Goal: Information Seeking & Learning: Find specific fact

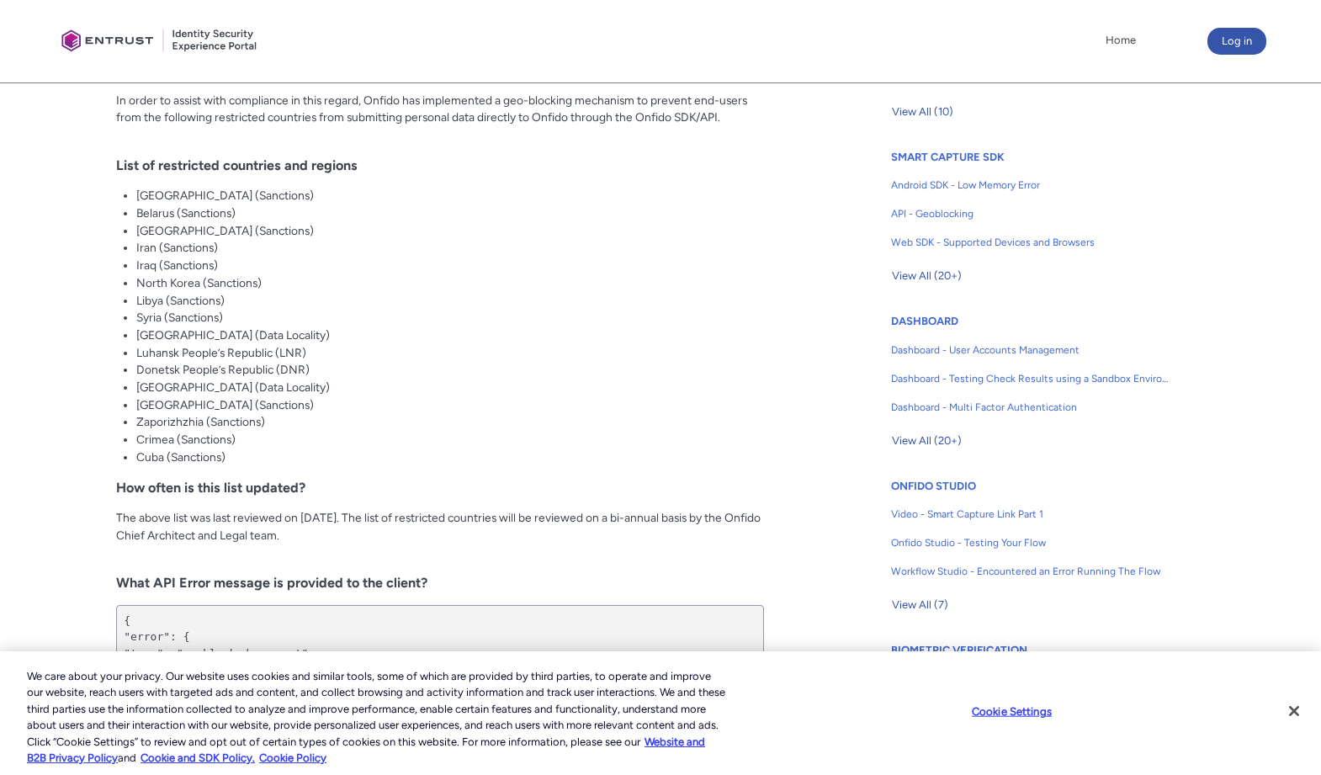
scroll to position [698, 0]
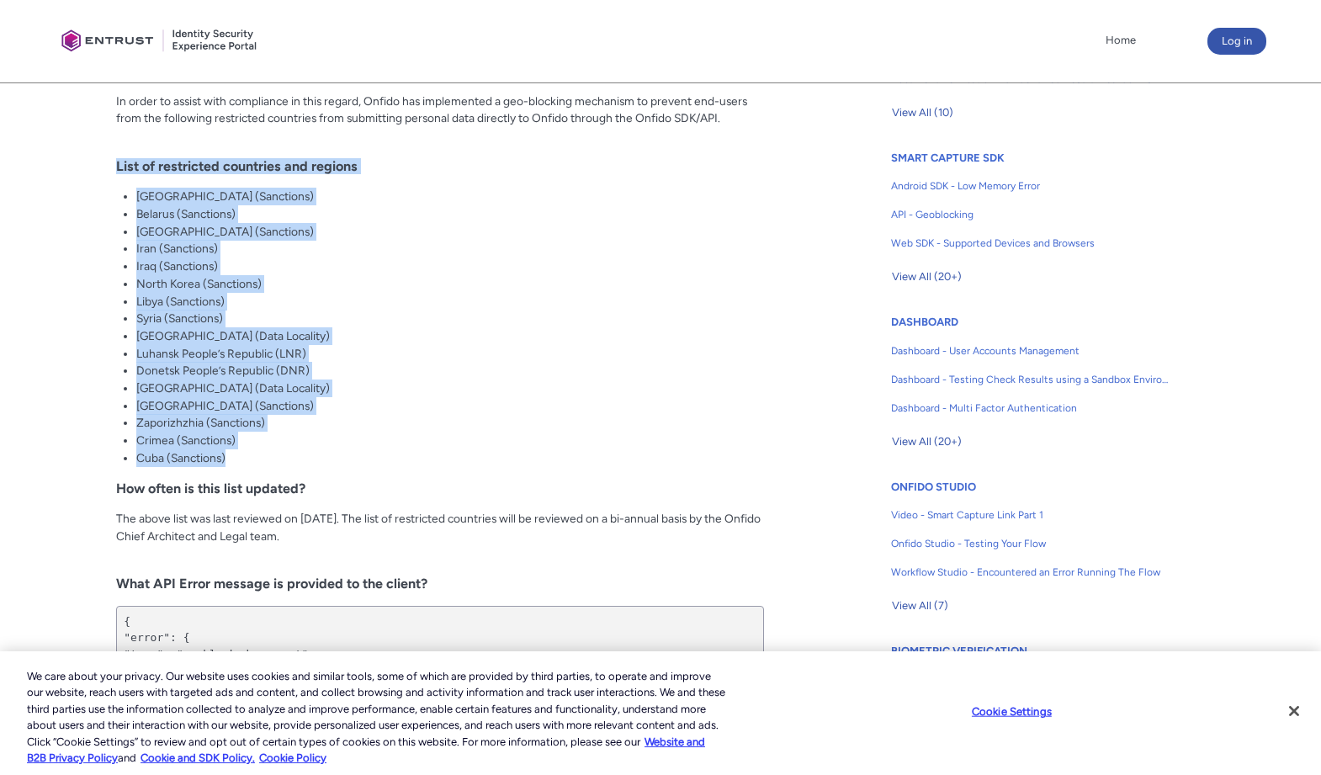
drag, startPoint x: 231, startPoint y: 457, endPoint x: 98, endPoint y: 158, distance: 326.6
click at [98, 158] on article "Fields in section = hidden by css on CEP. Do not move section/hide headers Titl…" at bounding box center [399, 267] width 729 height 971
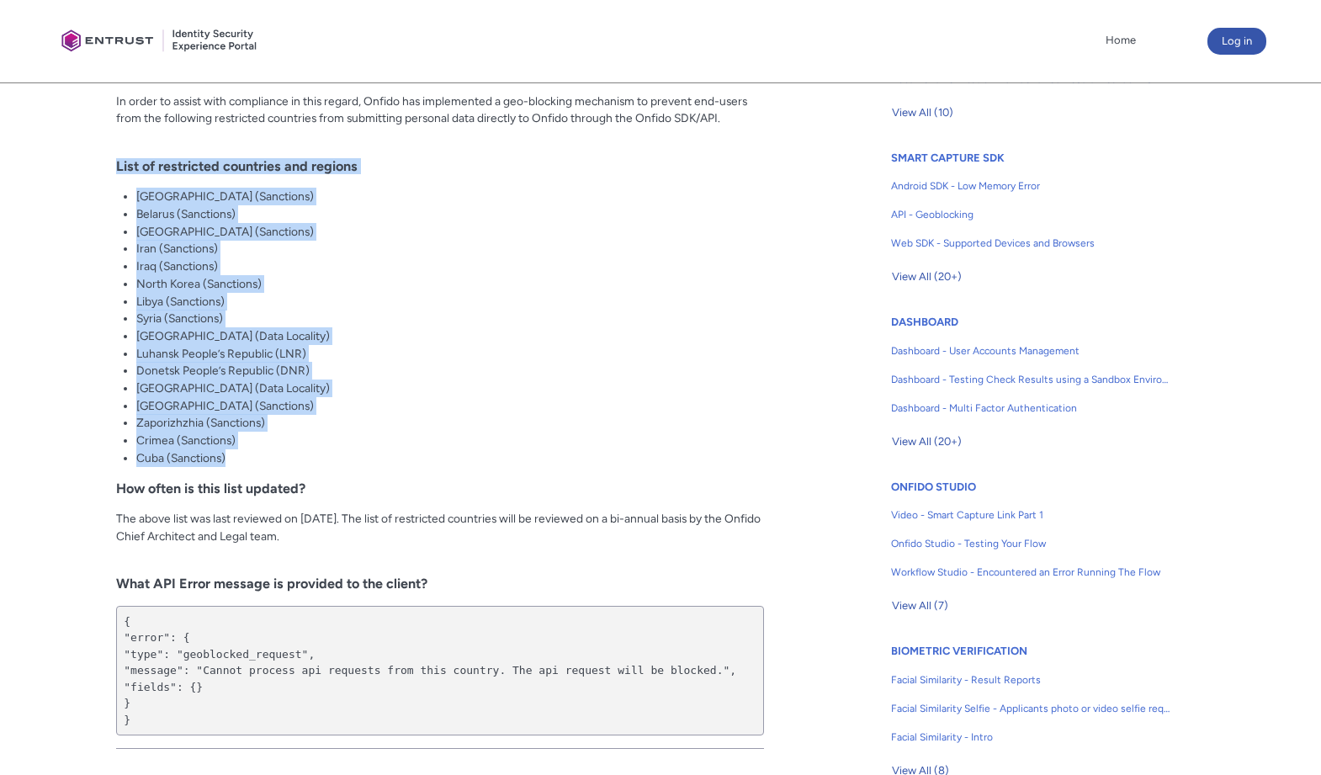
copy div "List of restricted countries and regions [GEOGRAPHIC_DATA] (Sanctions) [GEOGRAP…"
click at [748, 350] on li "Luhansk People’s Republic (LNR)" at bounding box center [450, 354] width 628 height 18
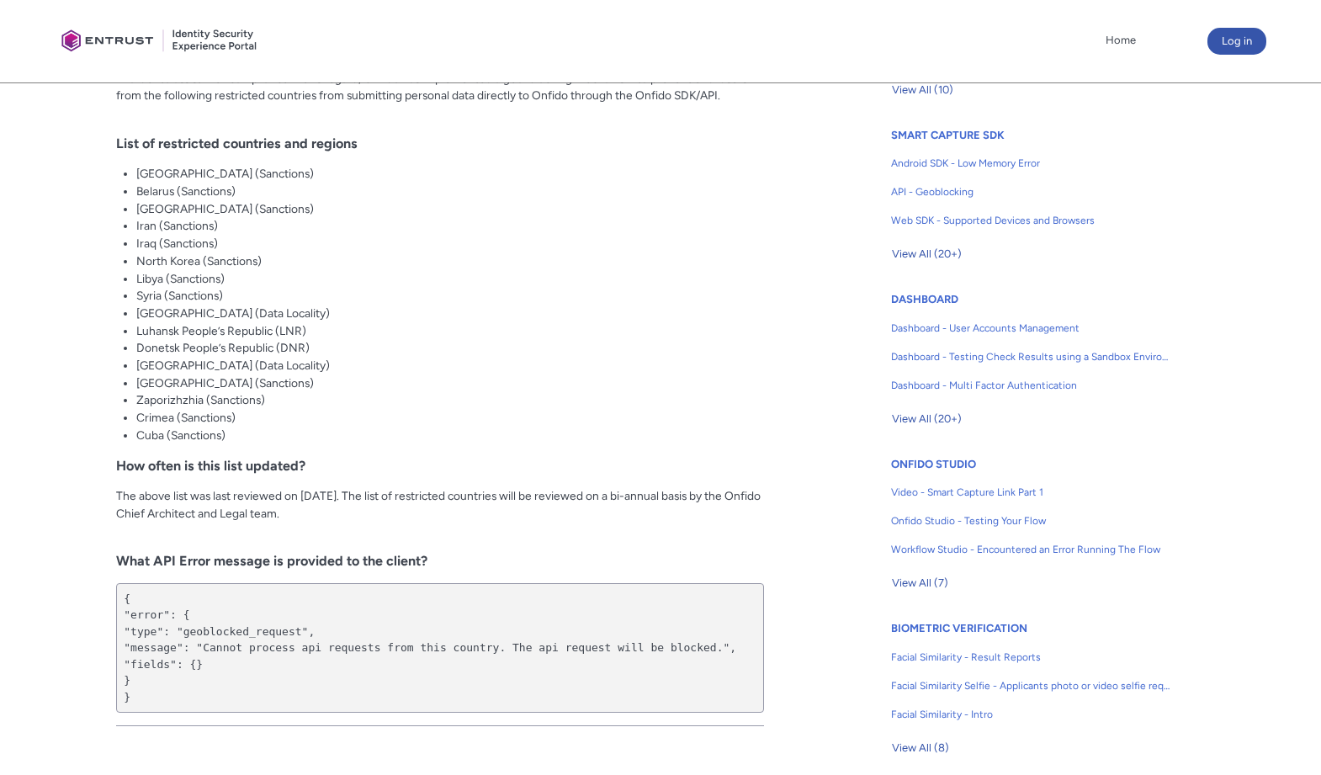
scroll to position [756, 0]
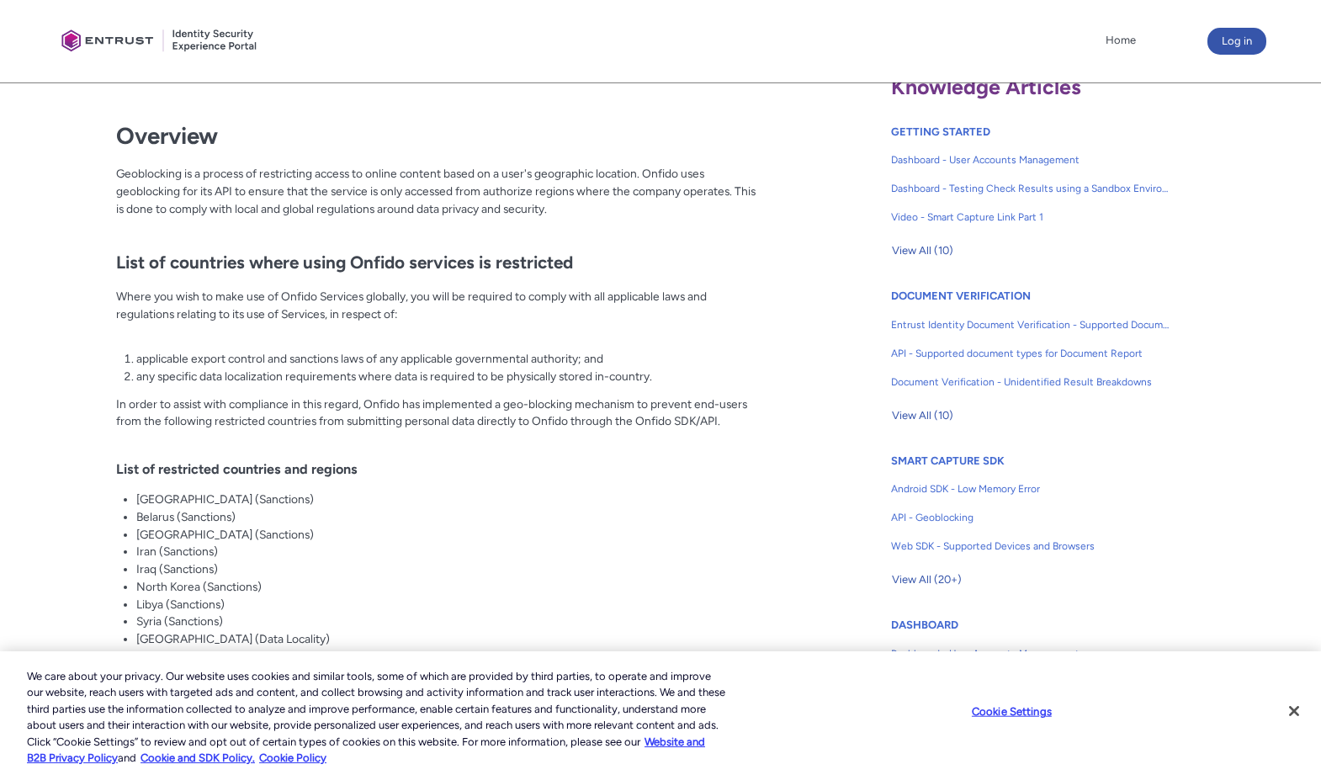
scroll to position [397, 0]
click at [352, 353] on li "applicable export control and sanctions laws of any applicable governmental aut…" at bounding box center [450, 357] width 628 height 18
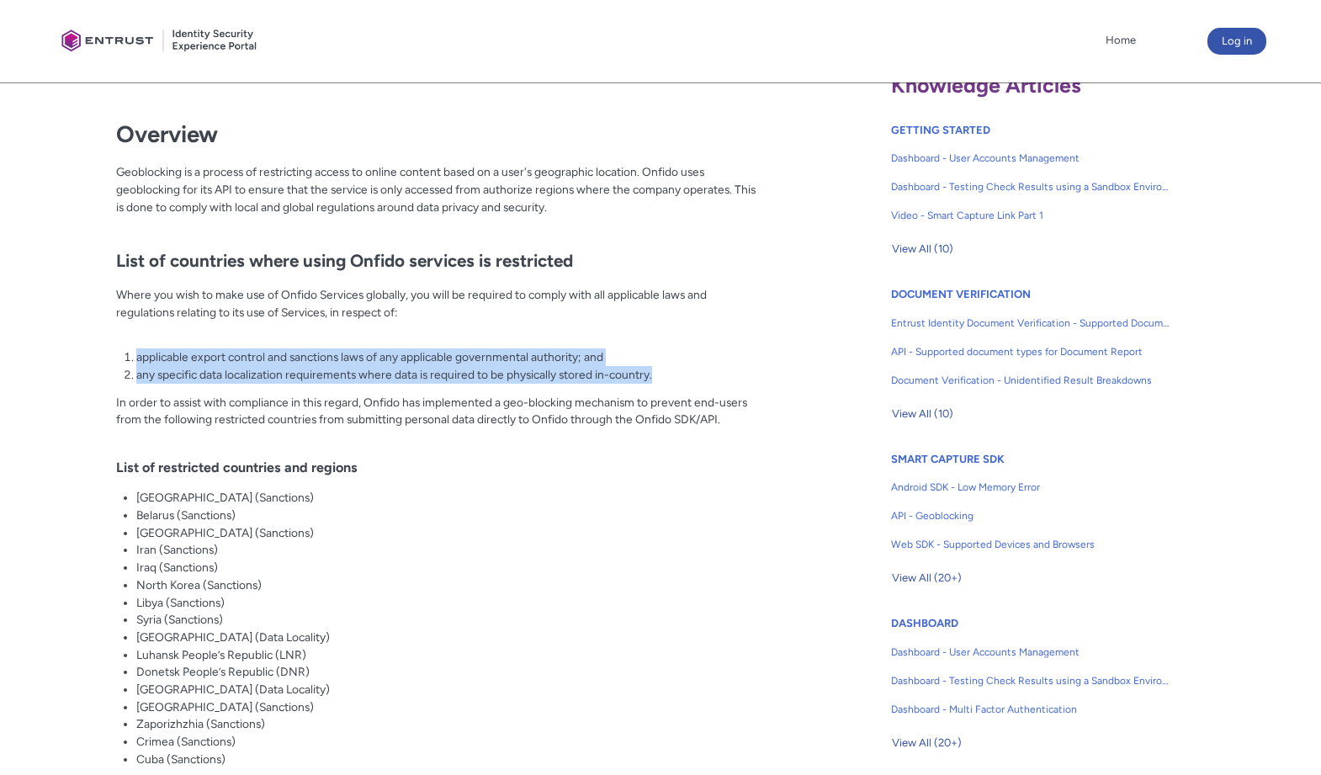
drag, startPoint x: 669, startPoint y: 374, endPoint x: 129, endPoint y: 348, distance: 540.8
click at [136, 348] on ol "applicable export control and sanctions laws of any applicable governmental aut…" at bounding box center [450, 365] width 628 height 34
copy ol "applicable export control and sanctions laws of any applicable governmental aut…"
